Goal: Information Seeking & Learning: Learn about a topic

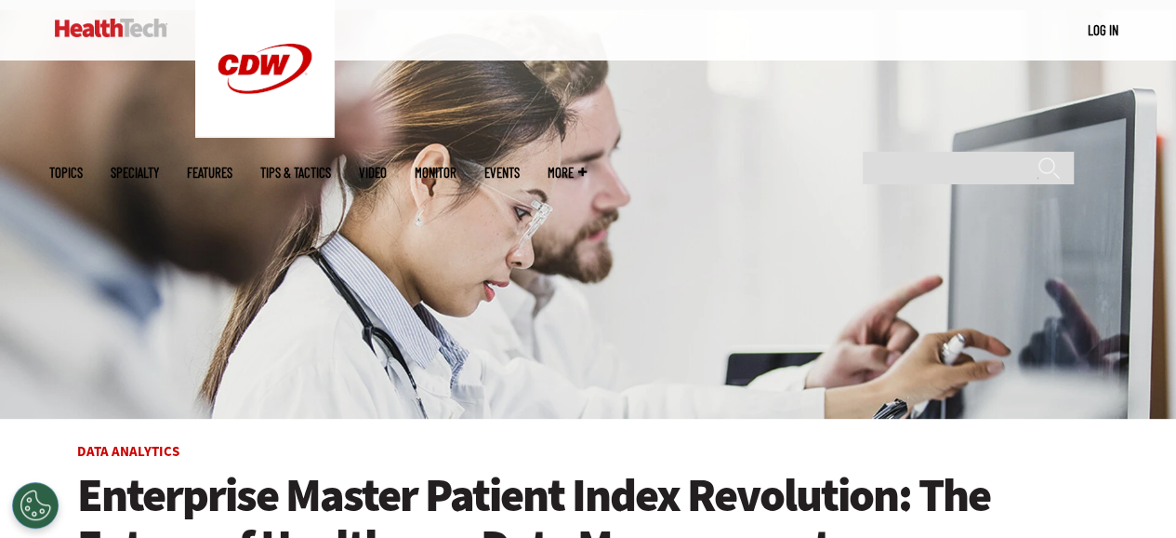
scroll to position [186, 0]
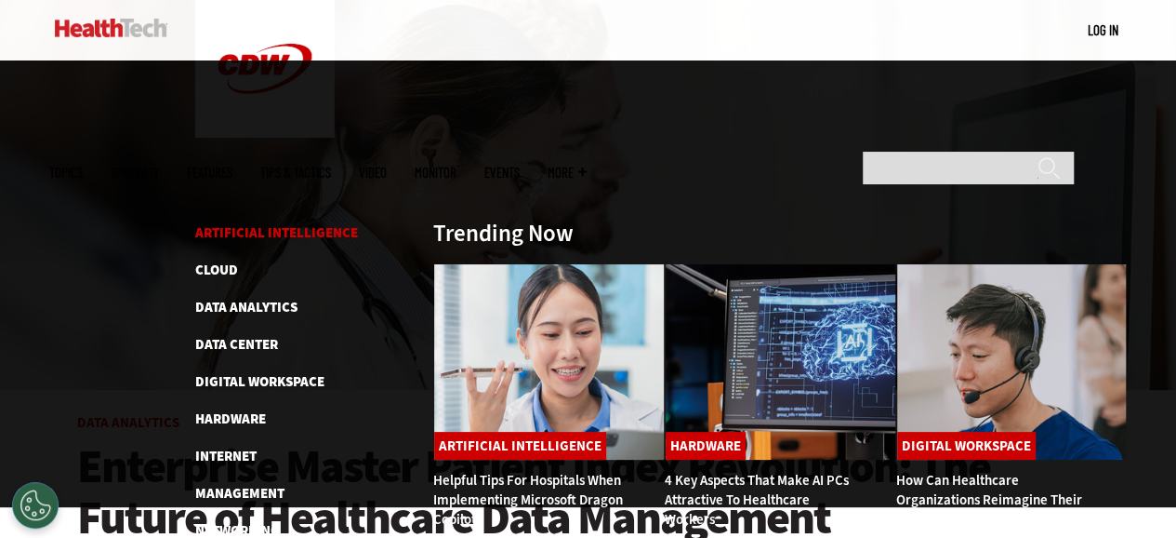
click at [235, 223] on link "Artificial Intelligence" at bounding box center [276, 232] width 163 height 19
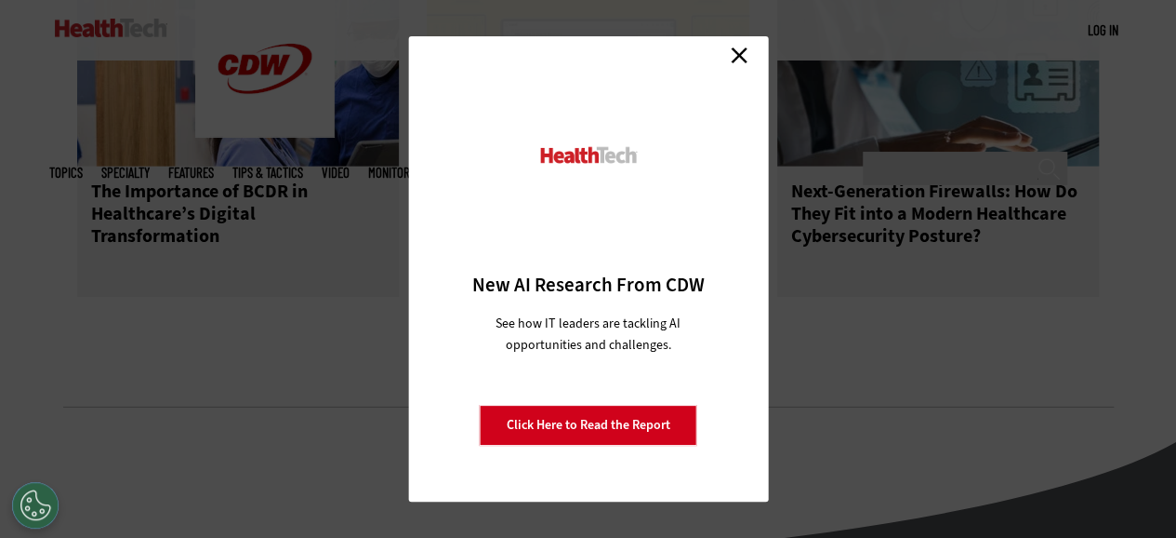
scroll to position [2697, 0]
click at [742, 53] on link "Close" at bounding box center [739, 55] width 28 height 28
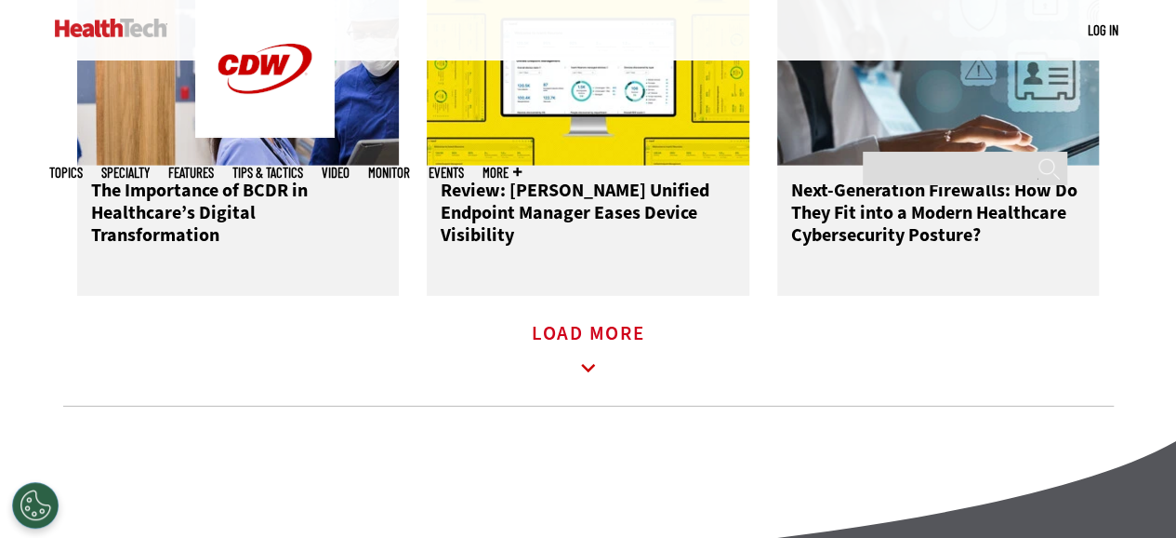
click at [585, 347] on icon at bounding box center [588, 368] width 43 height 43
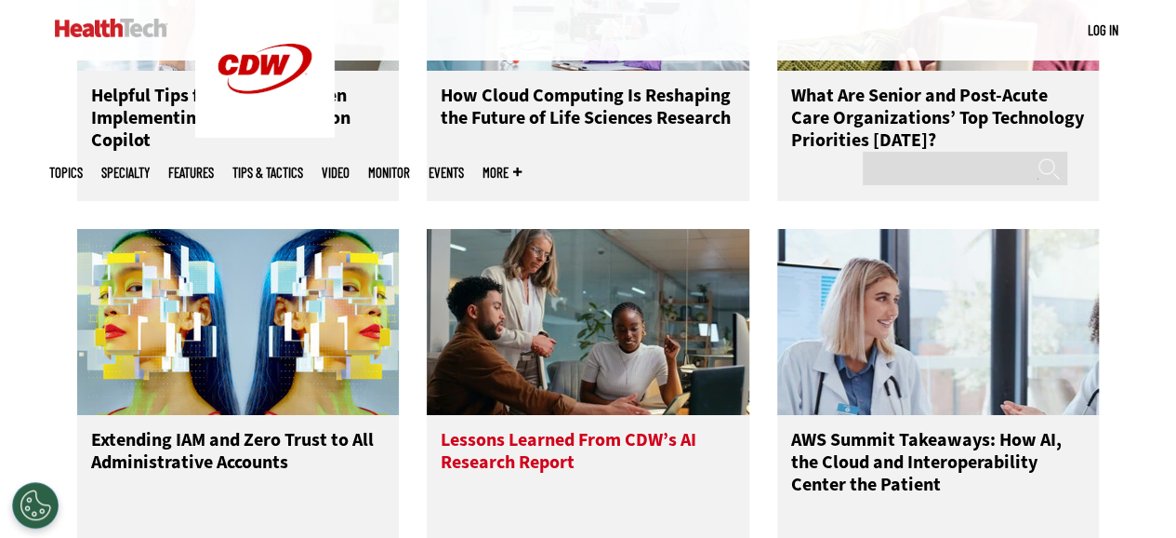
scroll to position [3534, 0]
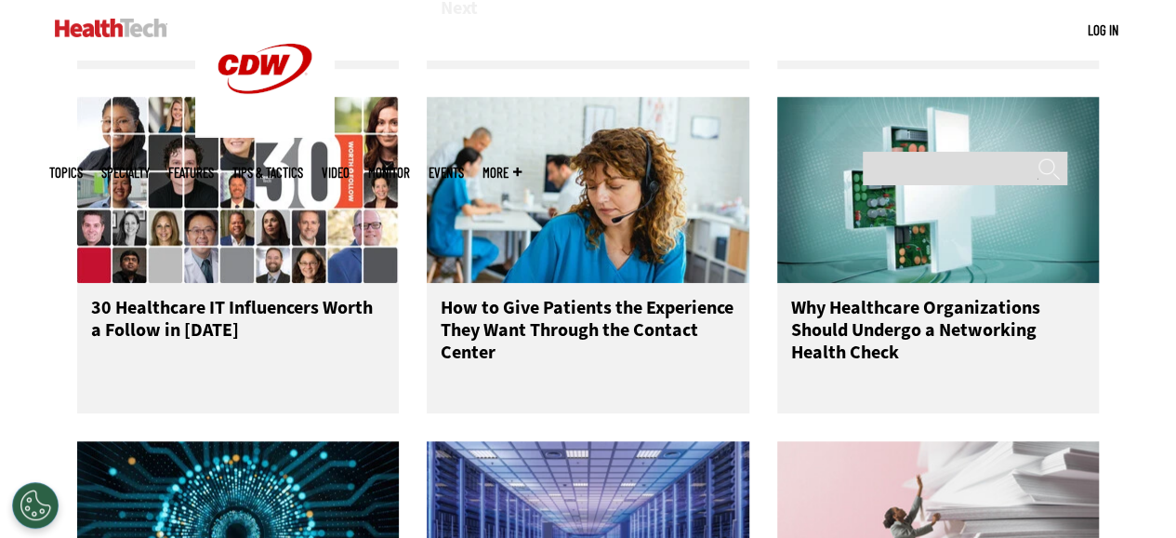
scroll to position [4557, 0]
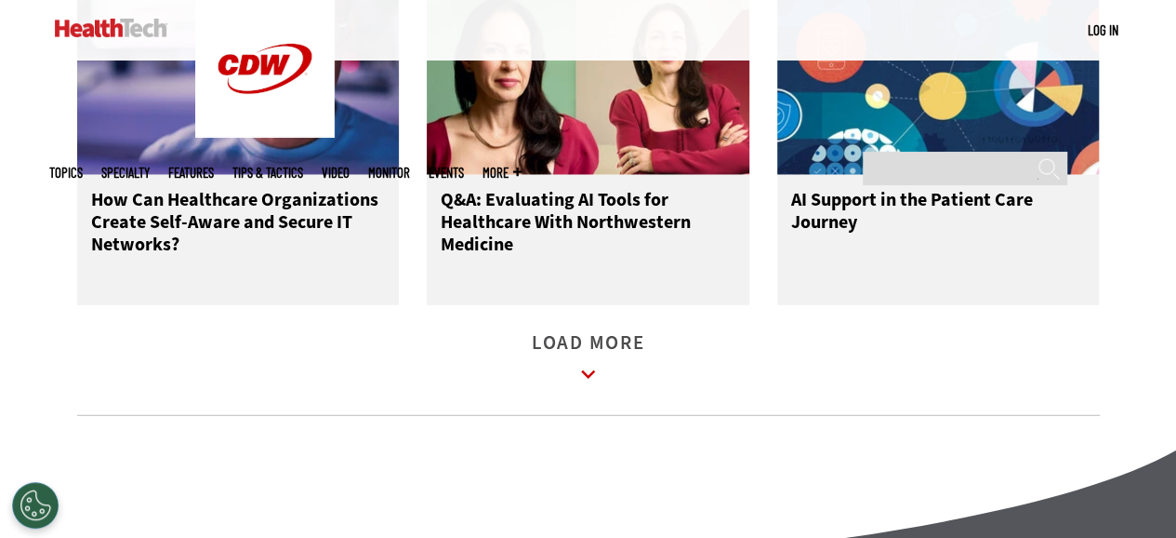
scroll to position [5952, 0]
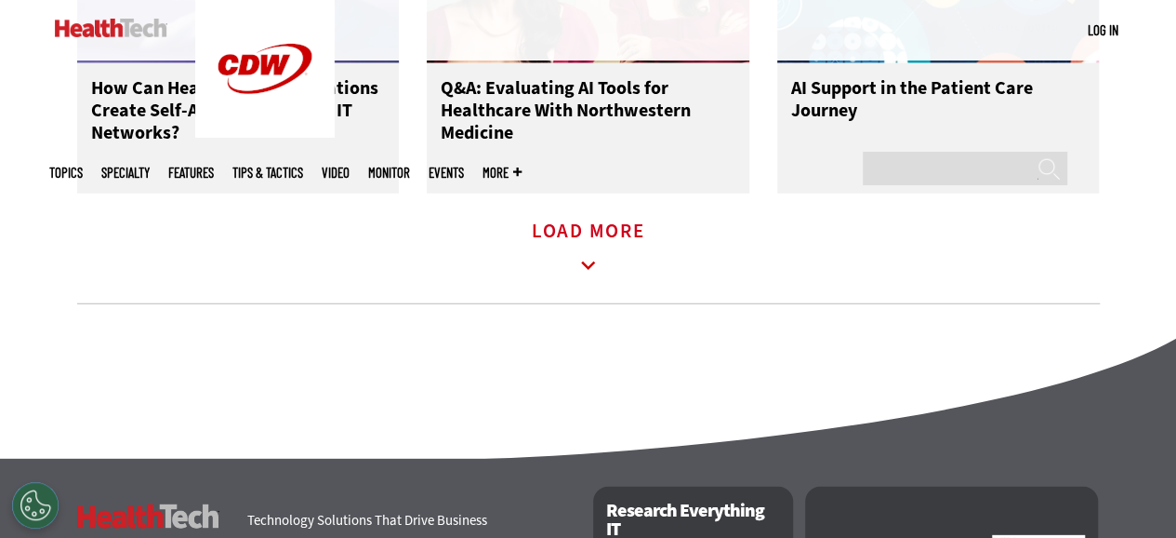
click at [590, 245] on icon at bounding box center [588, 266] width 43 height 43
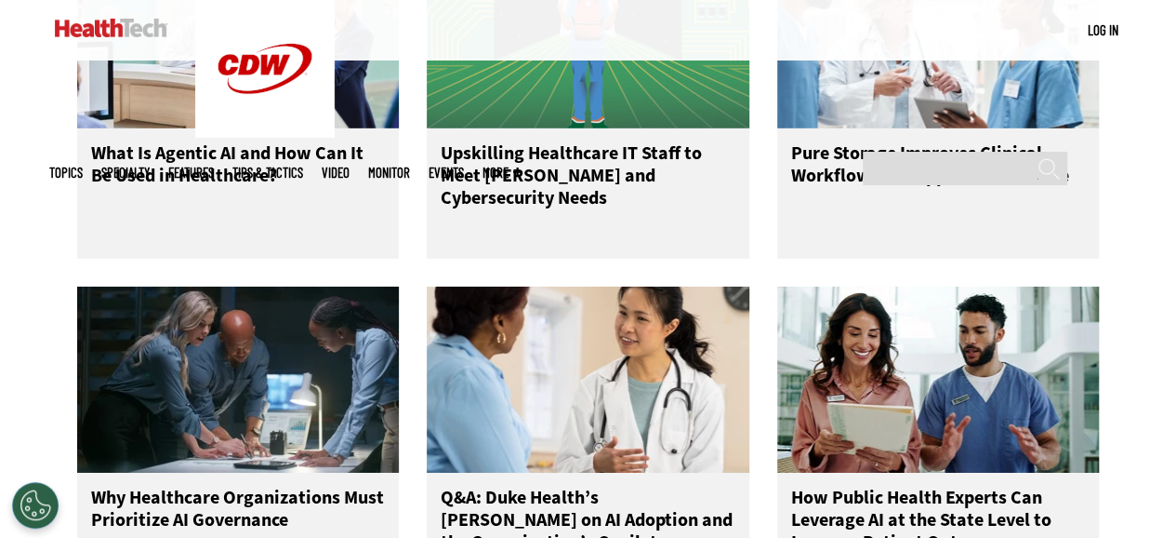
scroll to position [6696, 0]
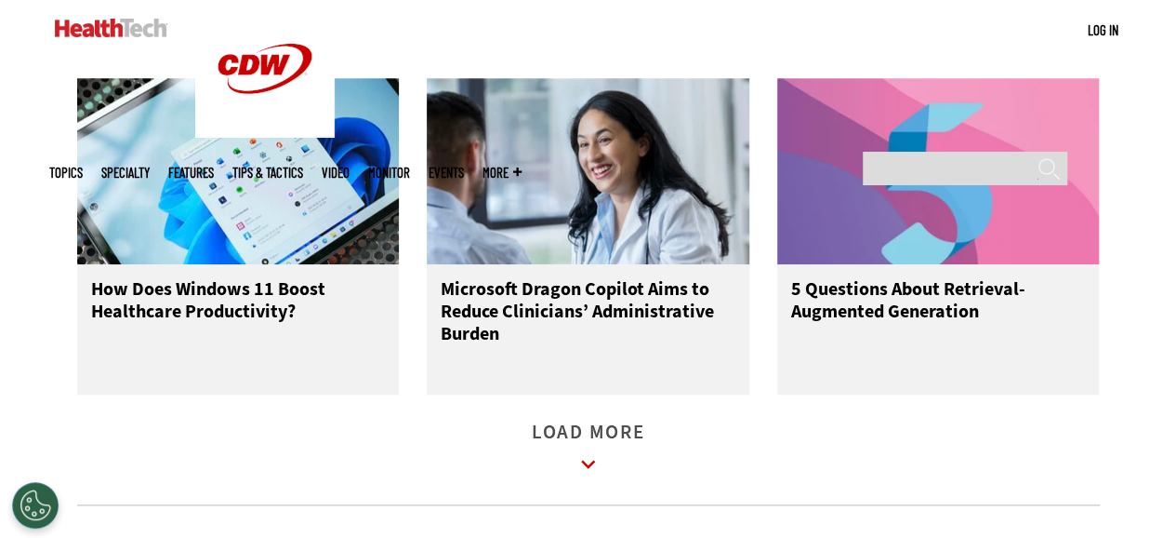
scroll to position [7905, 0]
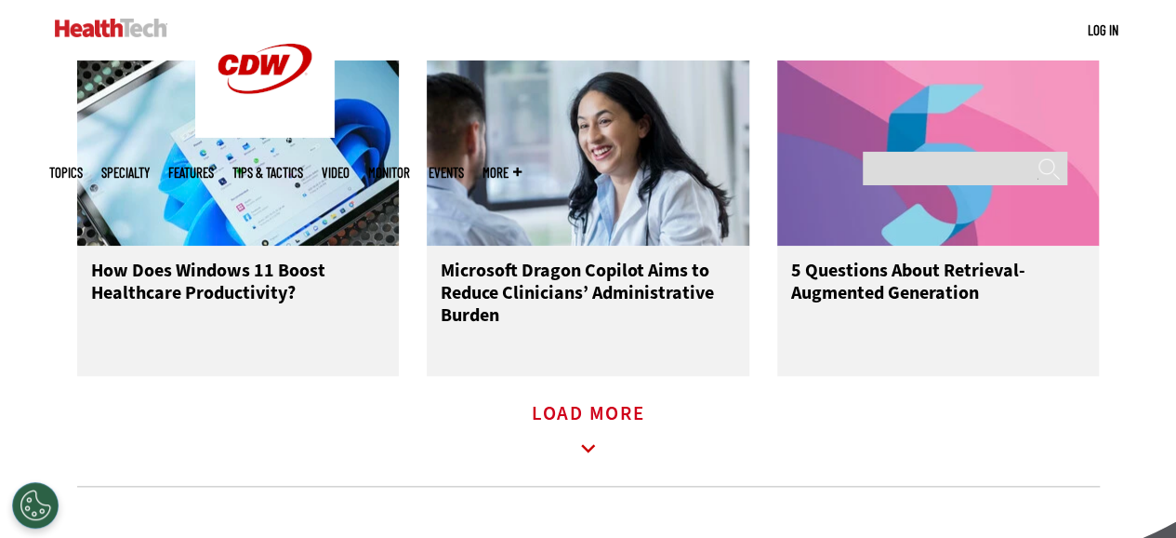
click at [609, 406] on link "Load More" at bounding box center [588, 431] width 113 height 51
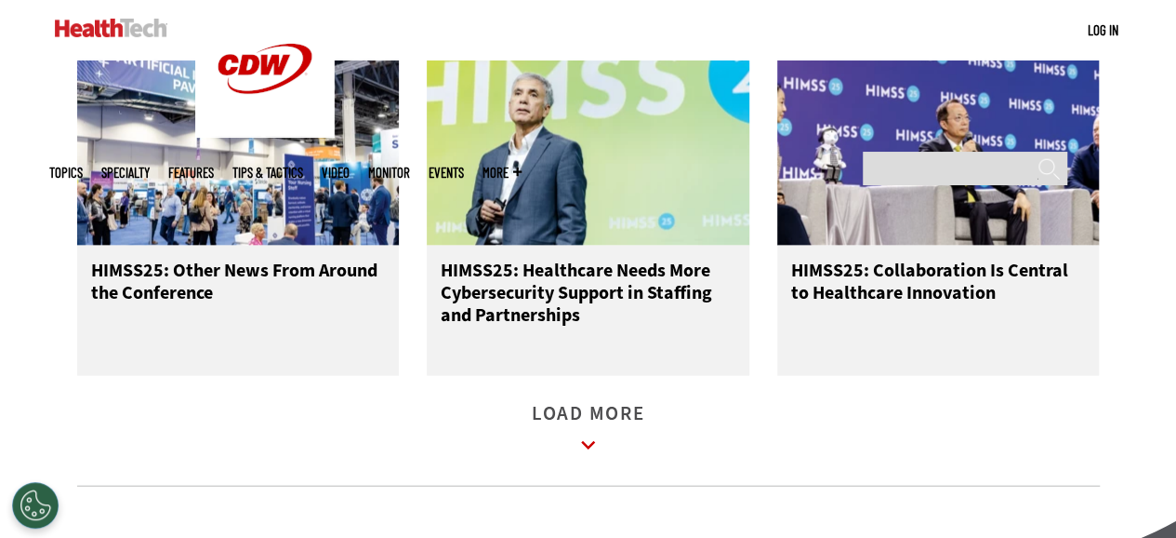
scroll to position [9113, 0]
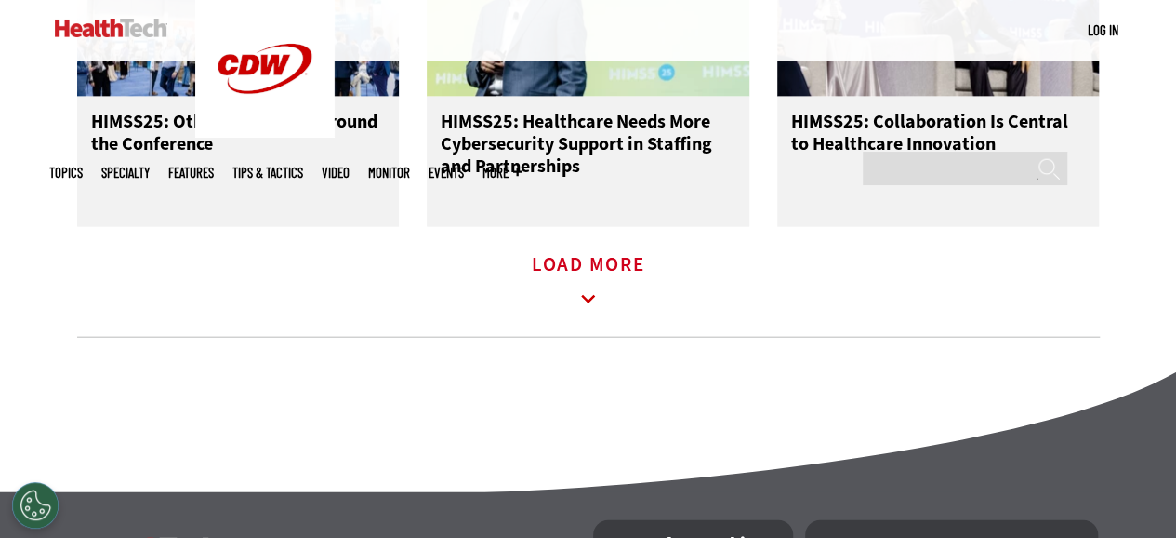
click at [579, 278] on icon at bounding box center [588, 299] width 43 height 43
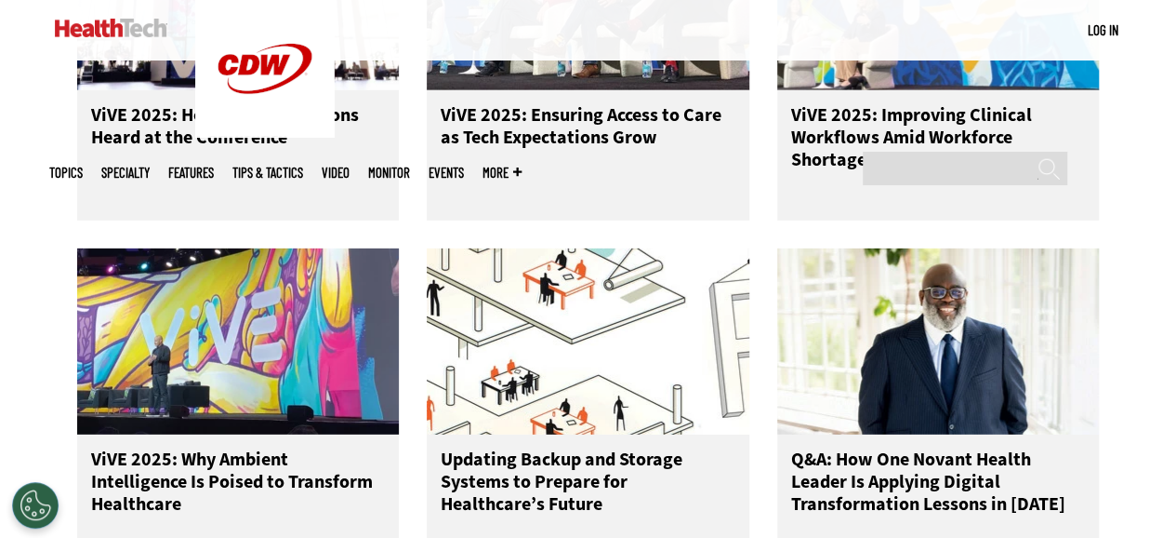
scroll to position [9950, 0]
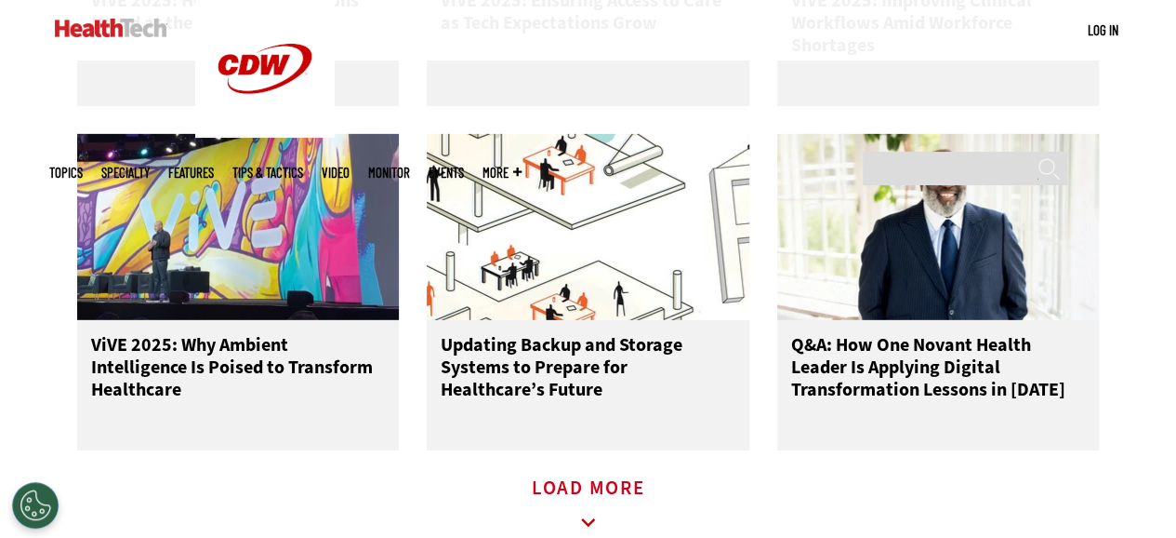
click at [597, 501] on icon at bounding box center [588, 522] width 43 height 43
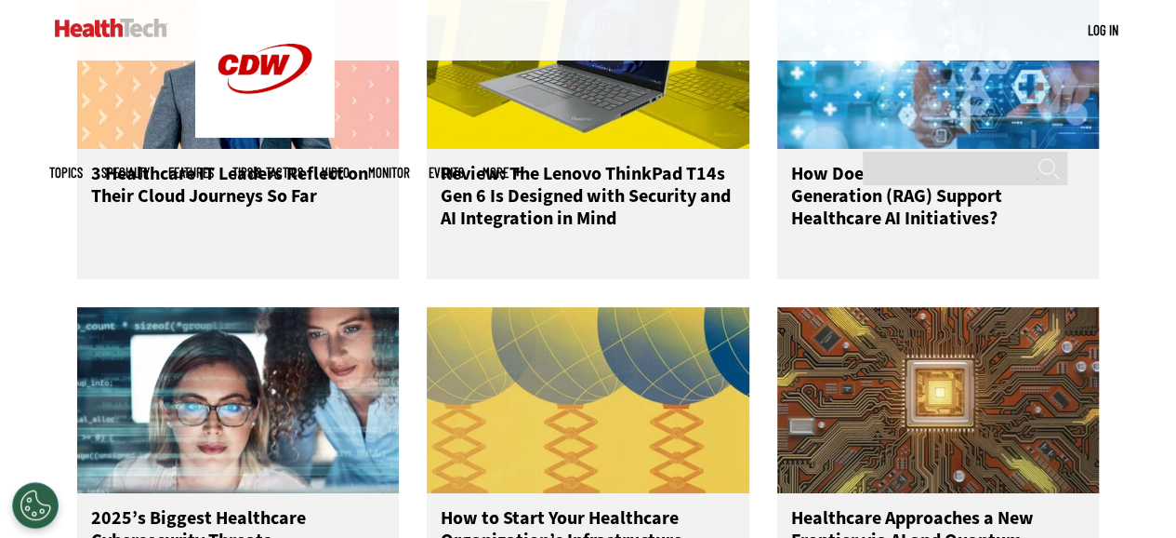
scroll to position [10880, 0]
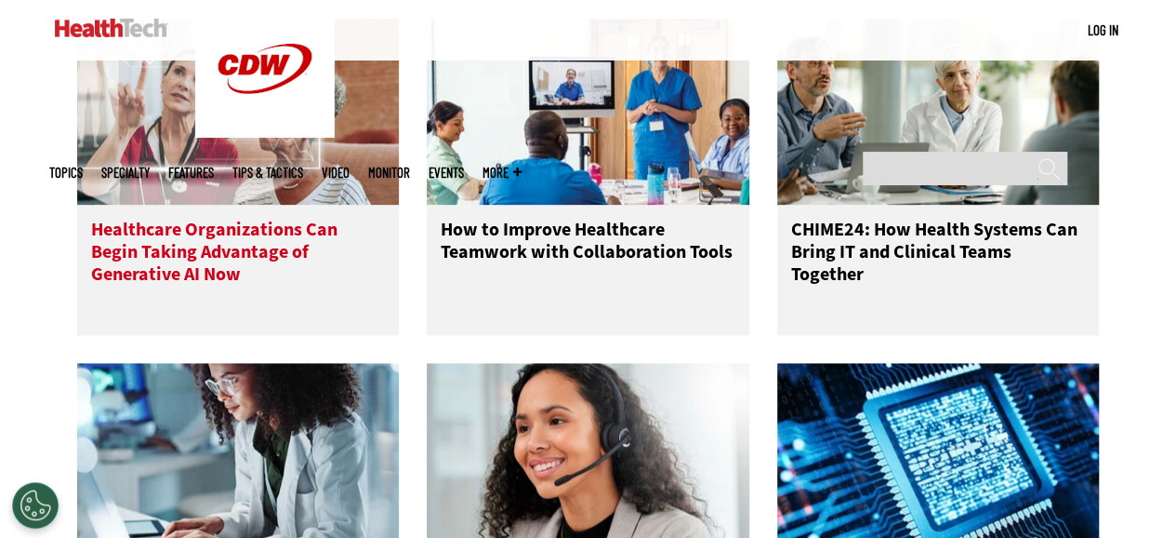
scroll to position [11996, 0]
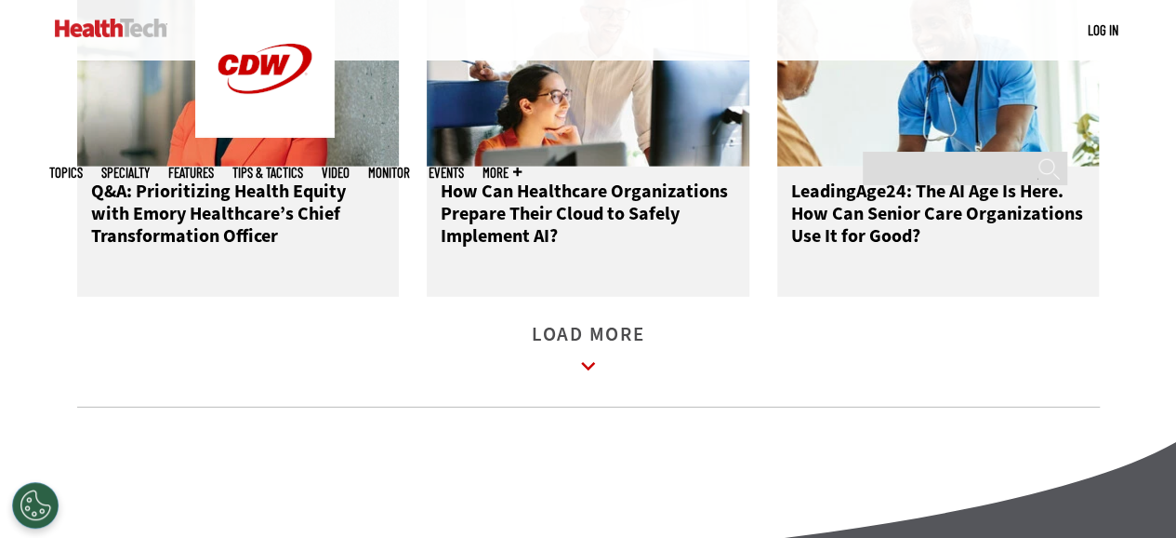
scroll to position [13298, 0]
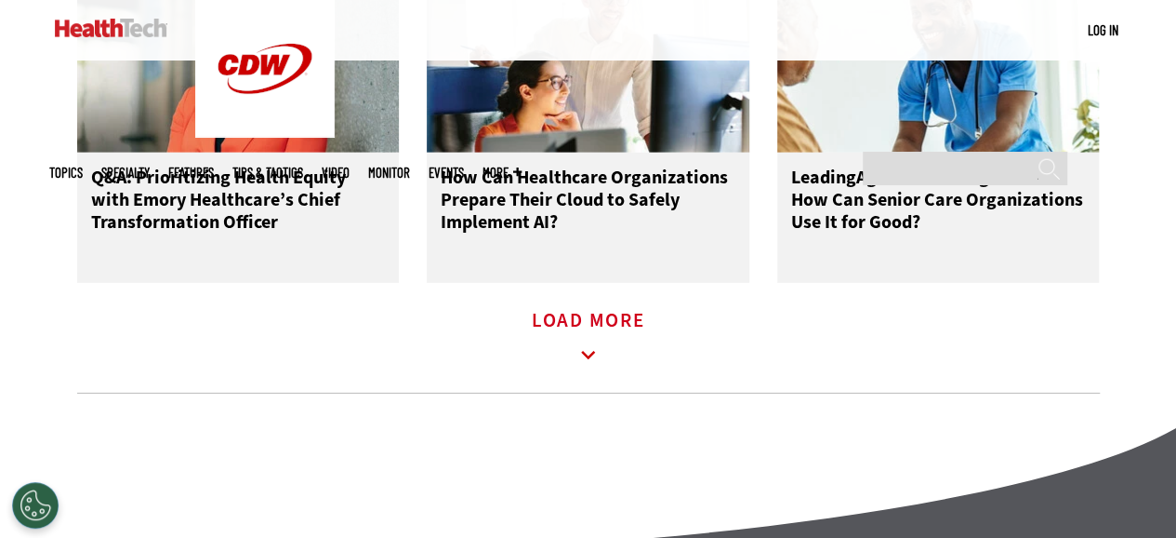
click at [601, 334] on icon at bounding box center [588, 355] width 43 height 43
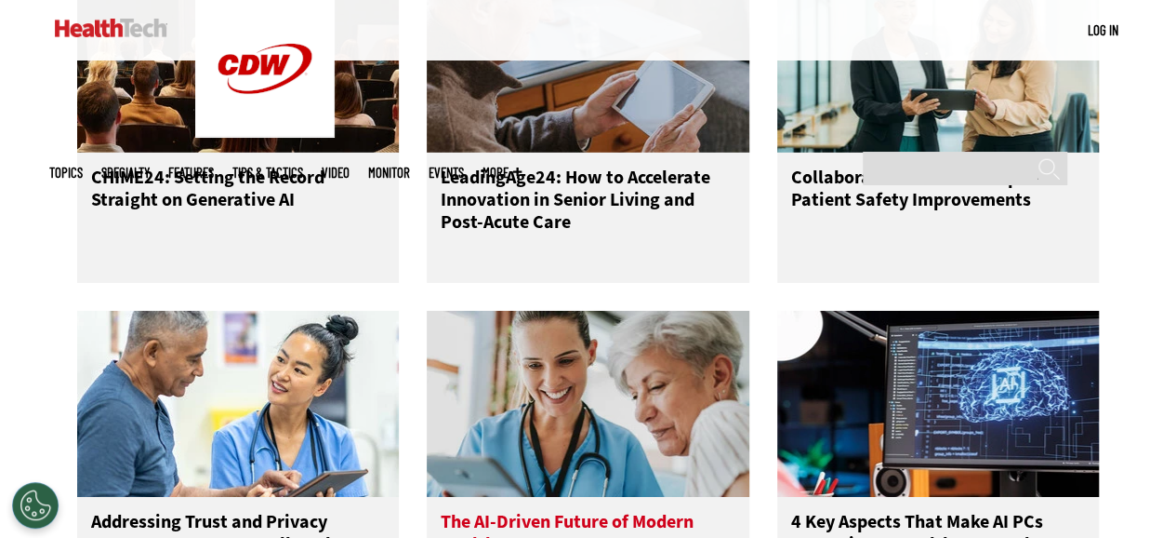
scroll to position [14042, 0]
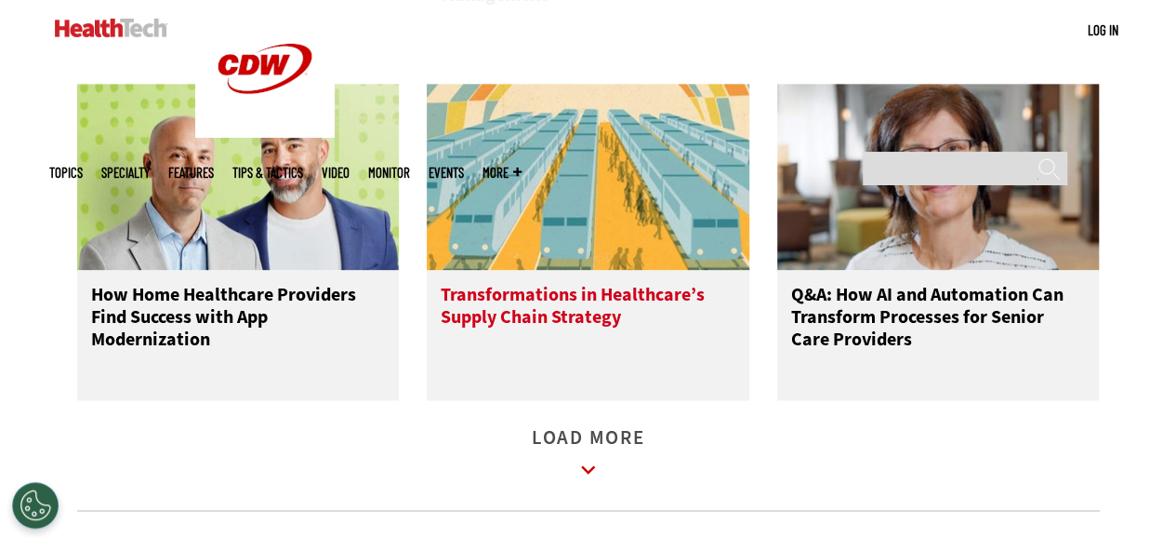
scroll to position [15344, 0]
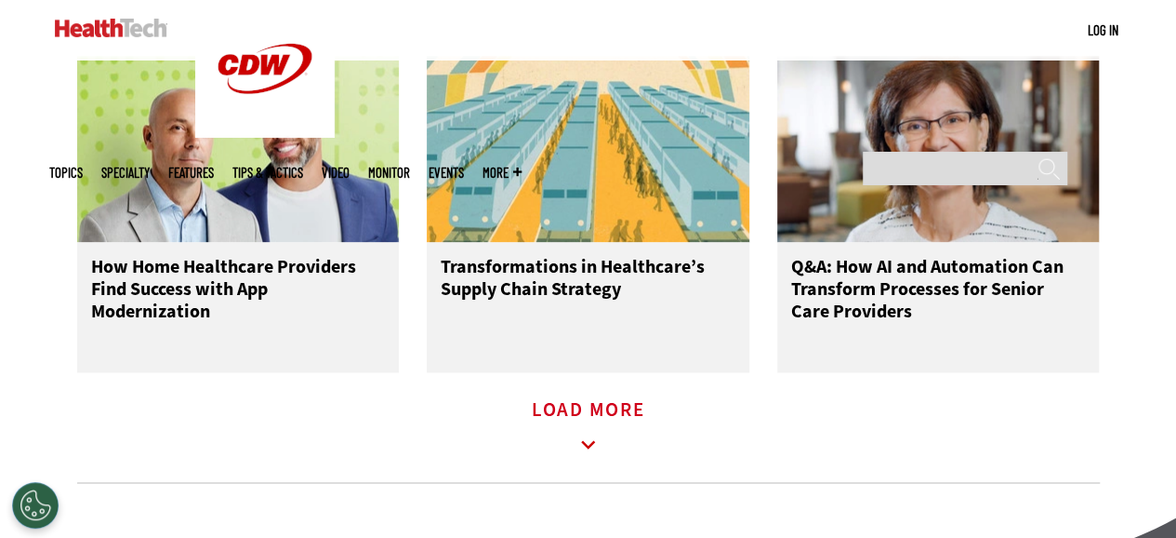
click at [595, 403] on link "Load More" at bounding box center [588, 428] width 113 height 51
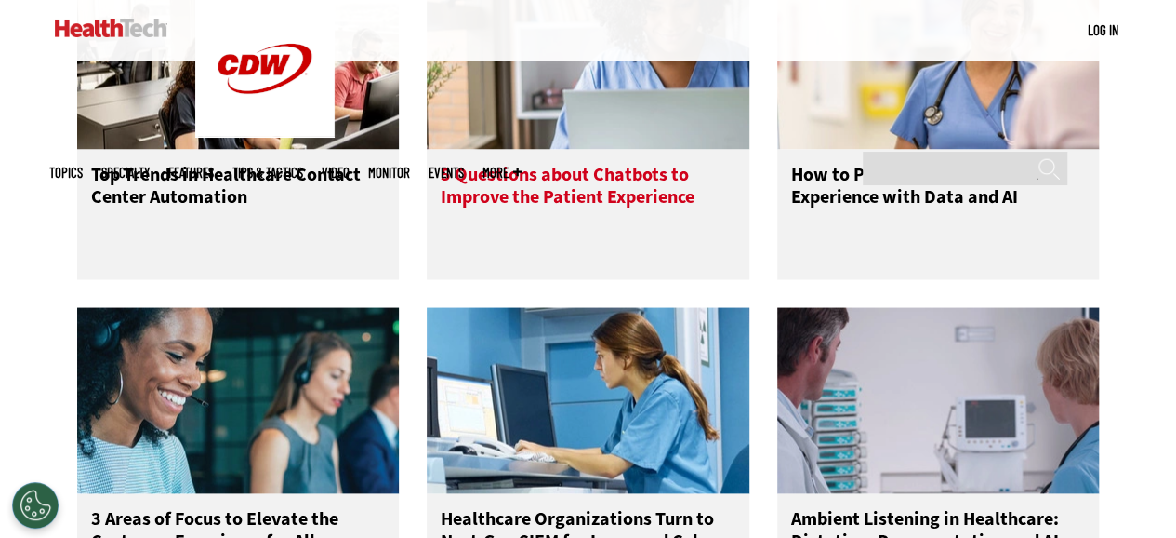
scroll to position [16181, 0]
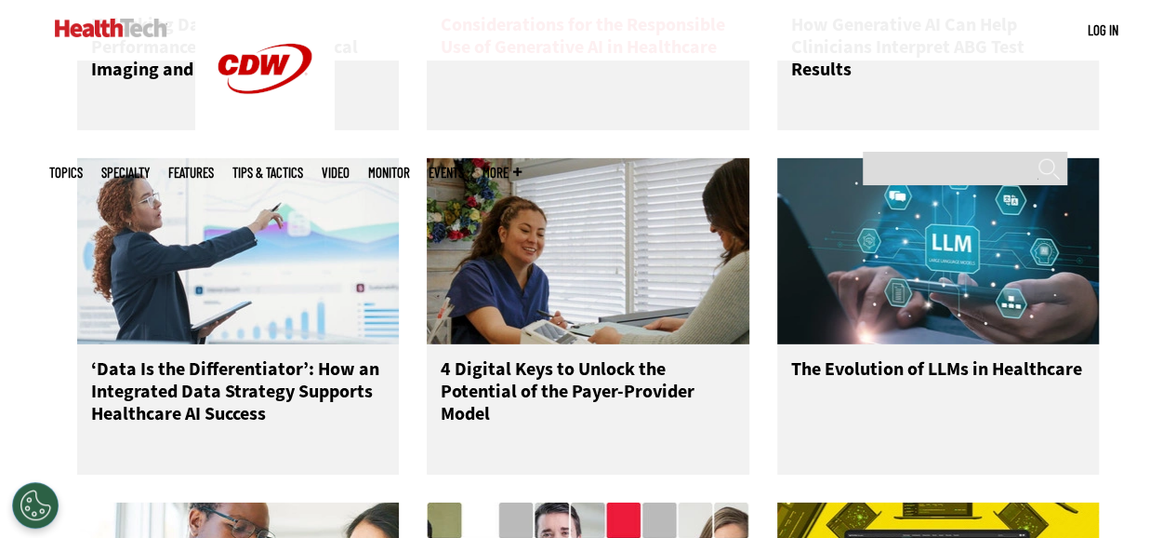
scroll to position [17297, 0]
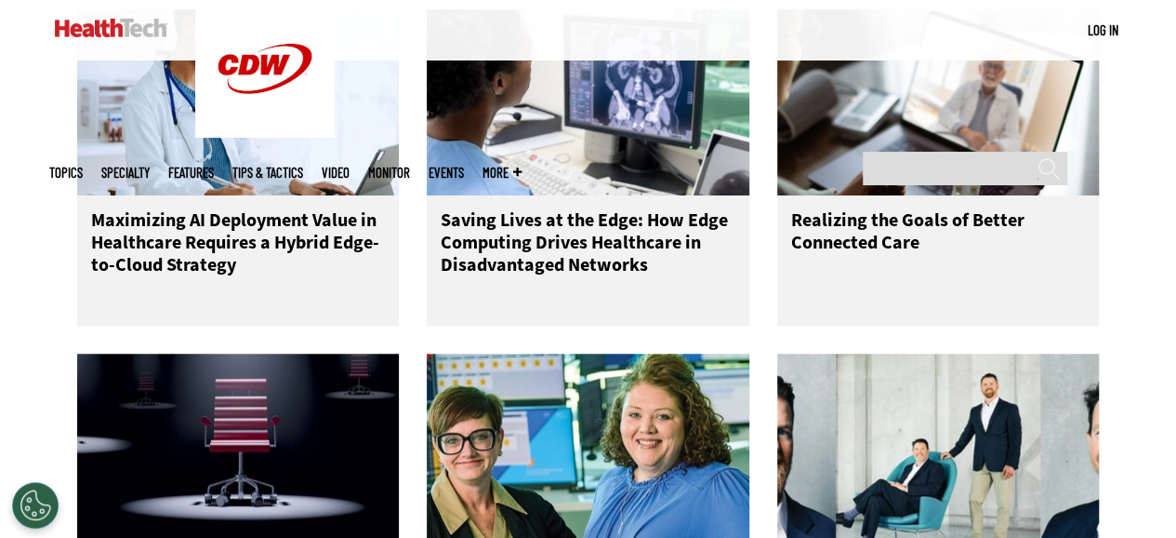
scroll to position [18413, 0]
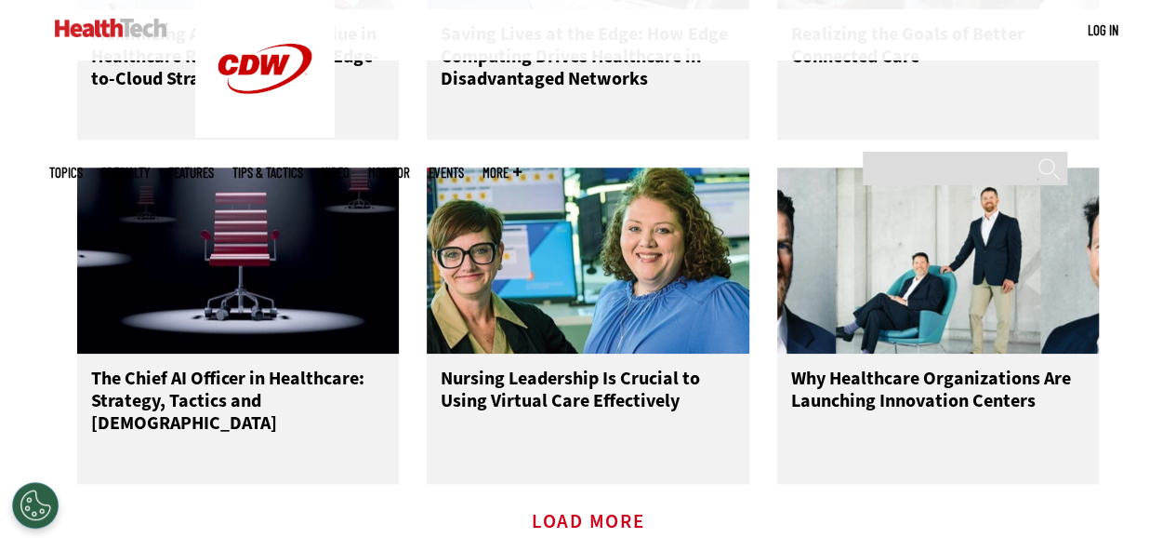
click at [604, 514] on link "Load More" at bounding box center [588, 539] width 113 height 51
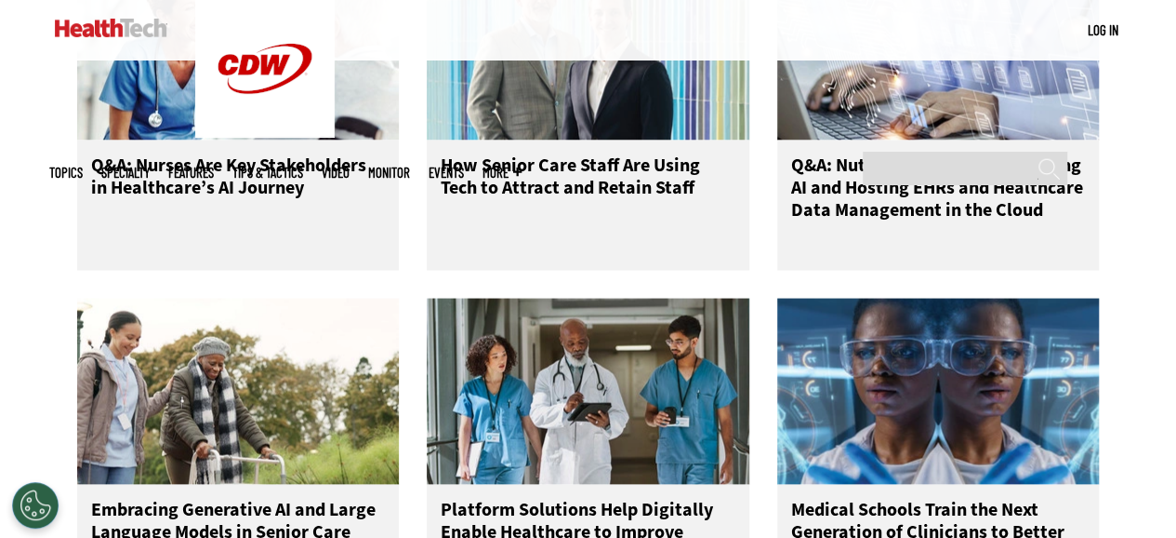
scroll to position [19529, 0]
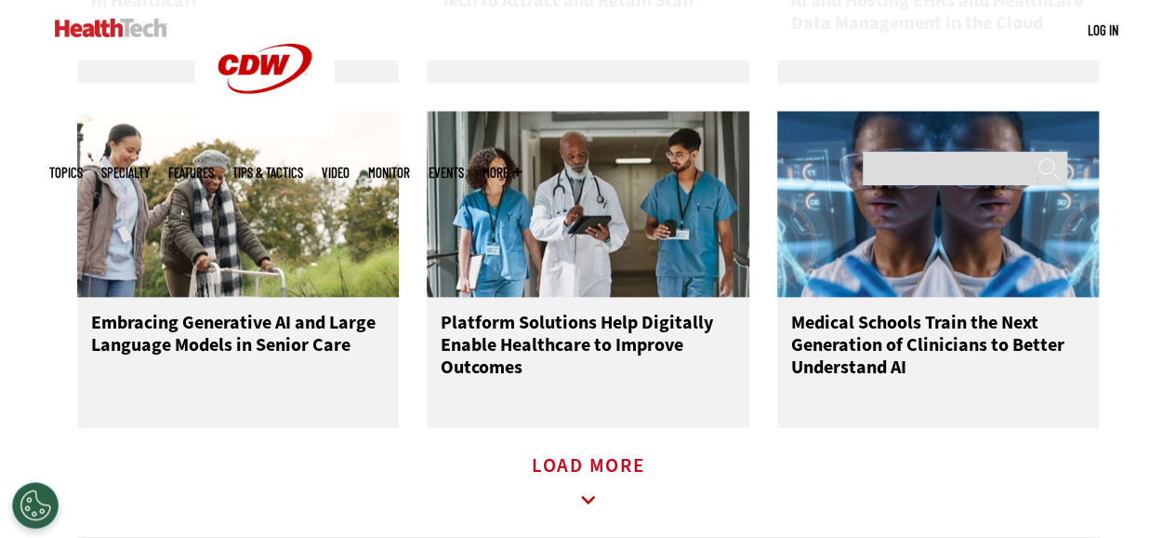
click at [601, 479] on icon at bounding box center [588, 500] width 43 height 43
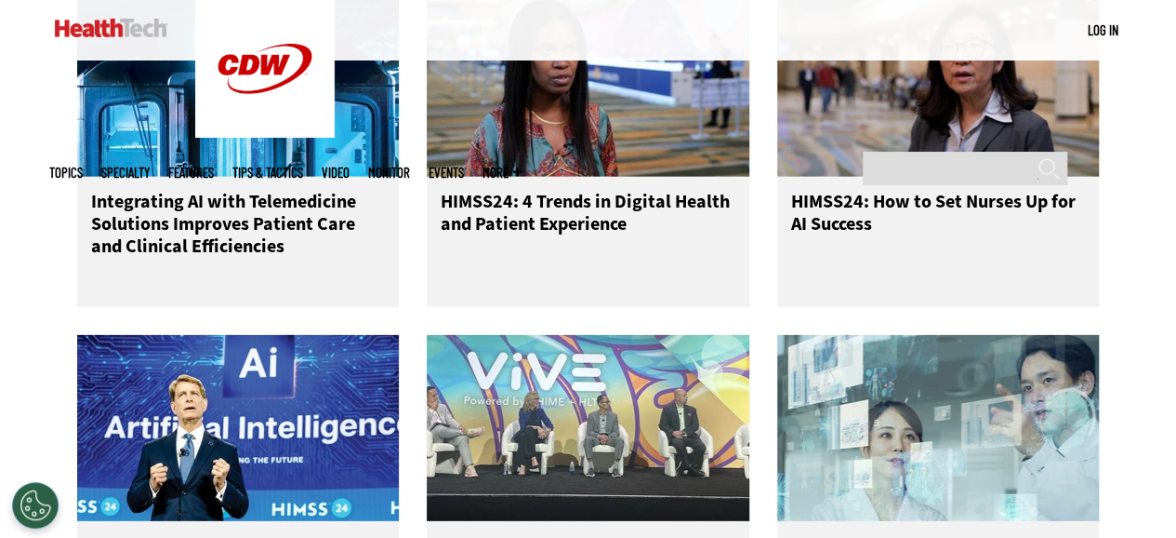
scroll to position [20552, 0]
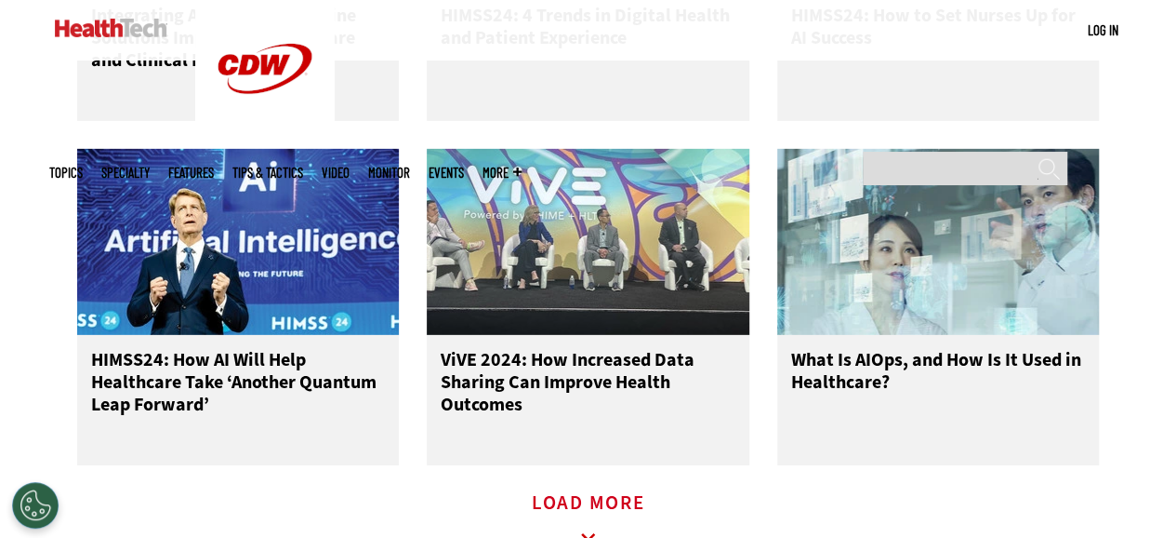
click at [602, 496] on link "Load More" at bounding box center [588, 521] width 113 height 51
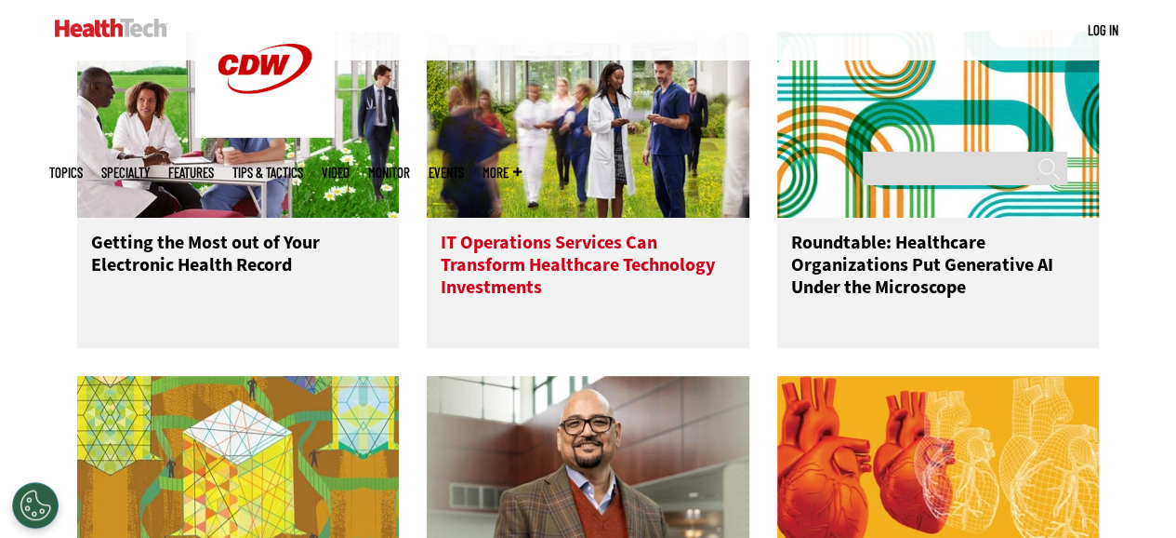
scroll to position [21482, 0]
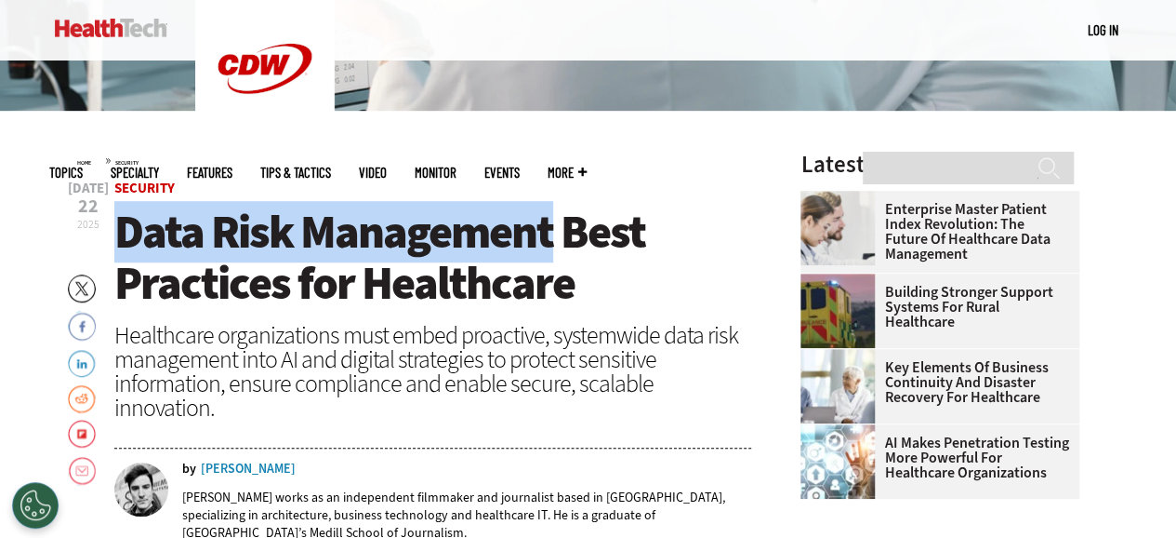
click at [121, 219] on span "Data Risk Management Best Practices for Healthcare" at bounding box center [379, 257] width 531 height 113
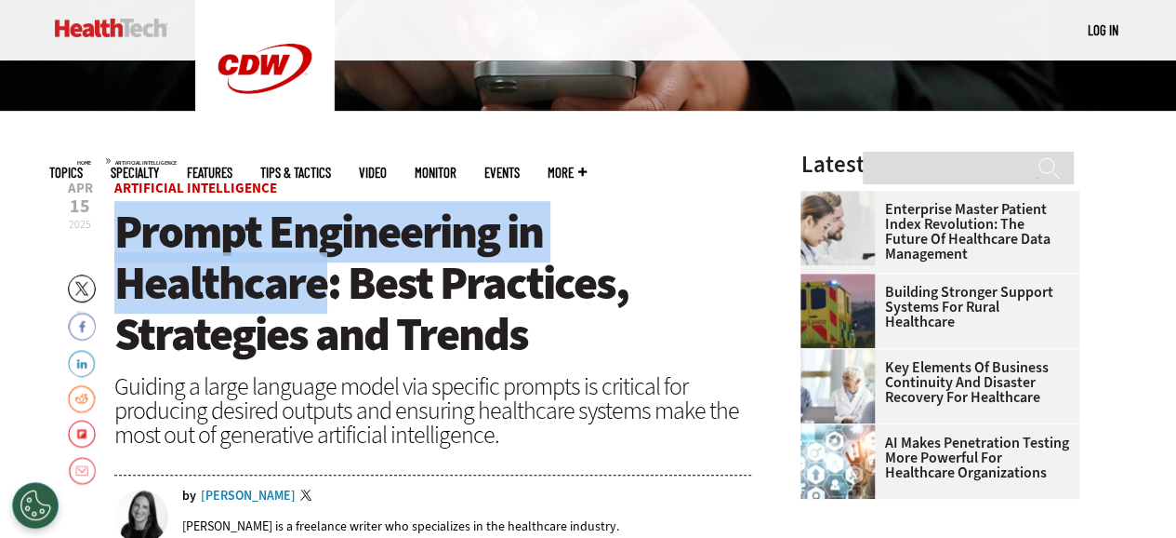
scroll to position [465, 0]
click at [114, 215] on span "Prompt Engineering in Healthcare: Best Practices, Strategies and Trends" at bounding box center [371, 283] width 514 height 164
